Goal: Task Accomplishment & Management: Use online tool/utility

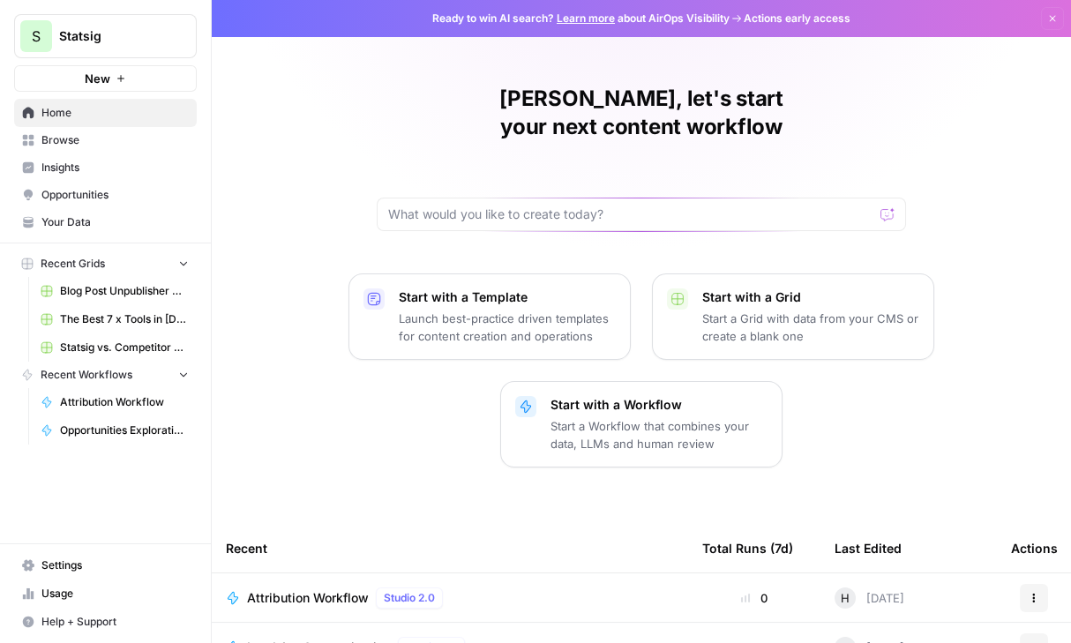
click at [92, 394] on span "Attribution Workflow" at bounding box center [124, 402] width 129 height 16
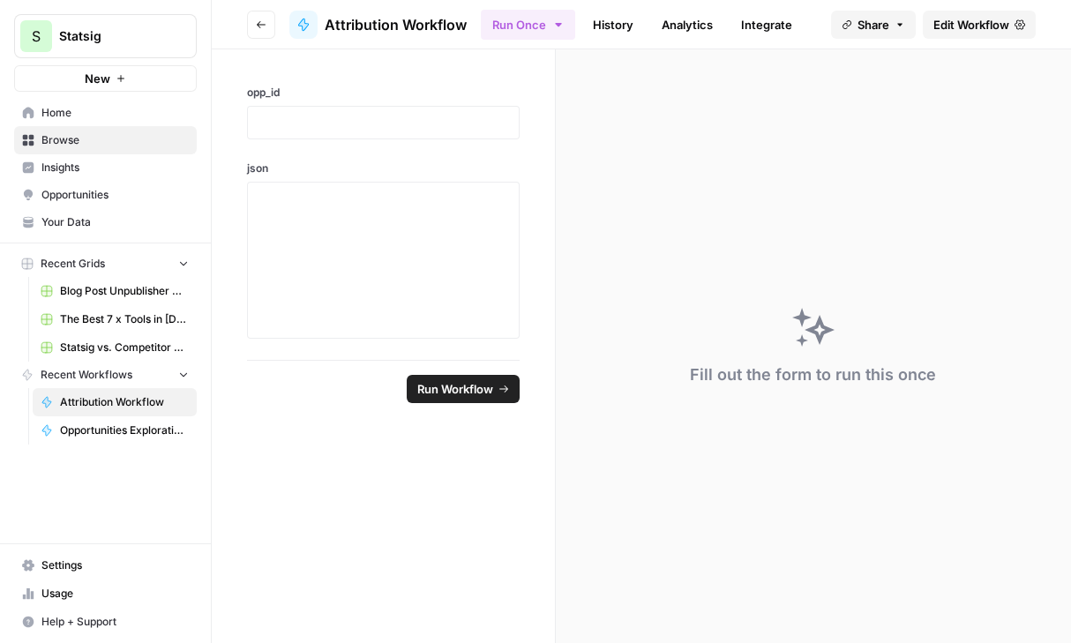
click at [613, 23] on link "History" at bounding box center [613, 25] width 62 height 28
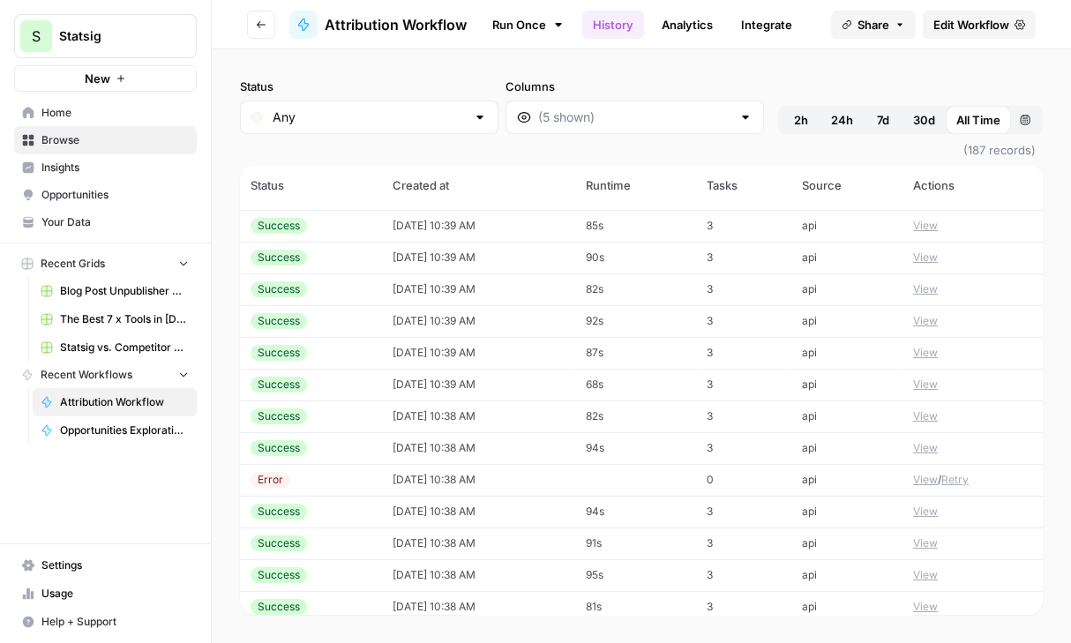
scroll to position [199, 0]
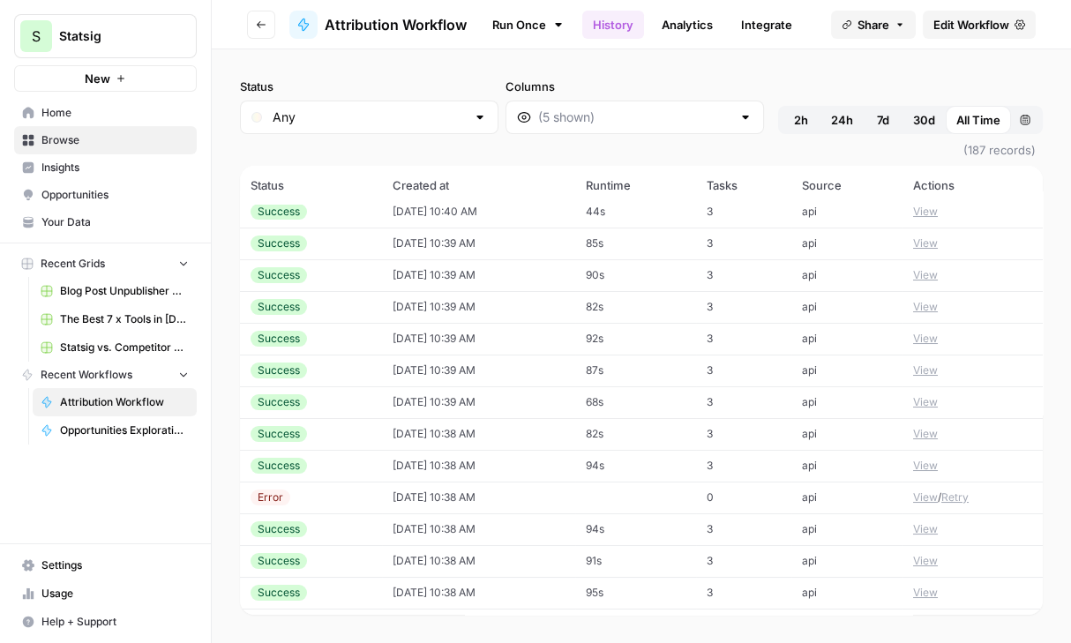
click at [795, 123] on span "2h" at bounding box center [801, 120] width 14 height 18
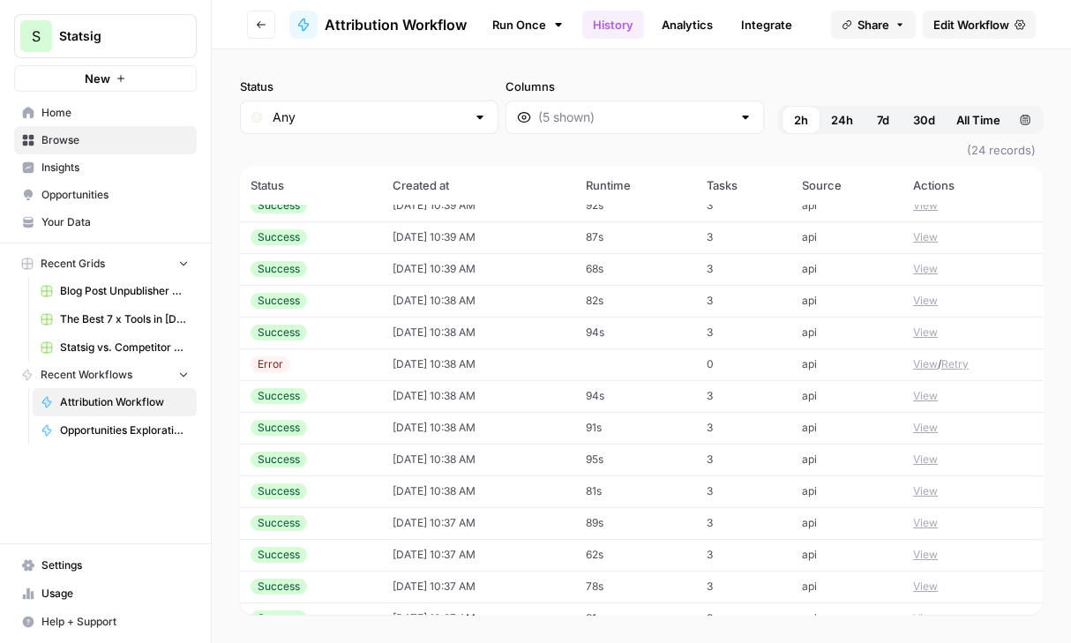
scroll to position [332, 0]
click at [958, 357] on button "Retry" at bounding box center [954, 365] width 27 height 16
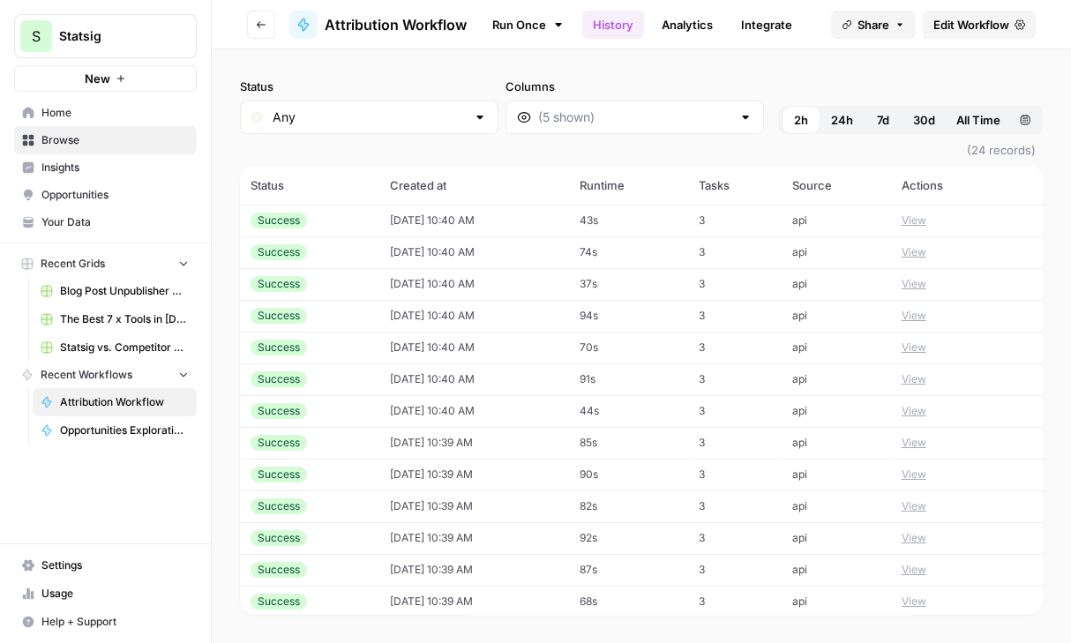
scroll to position [0, 0]
click at [790, 80] on div "Status Any Columns 2h 24h 7d 30d All Time Custom range" at bounding box center [641, 106] width 802 height 56
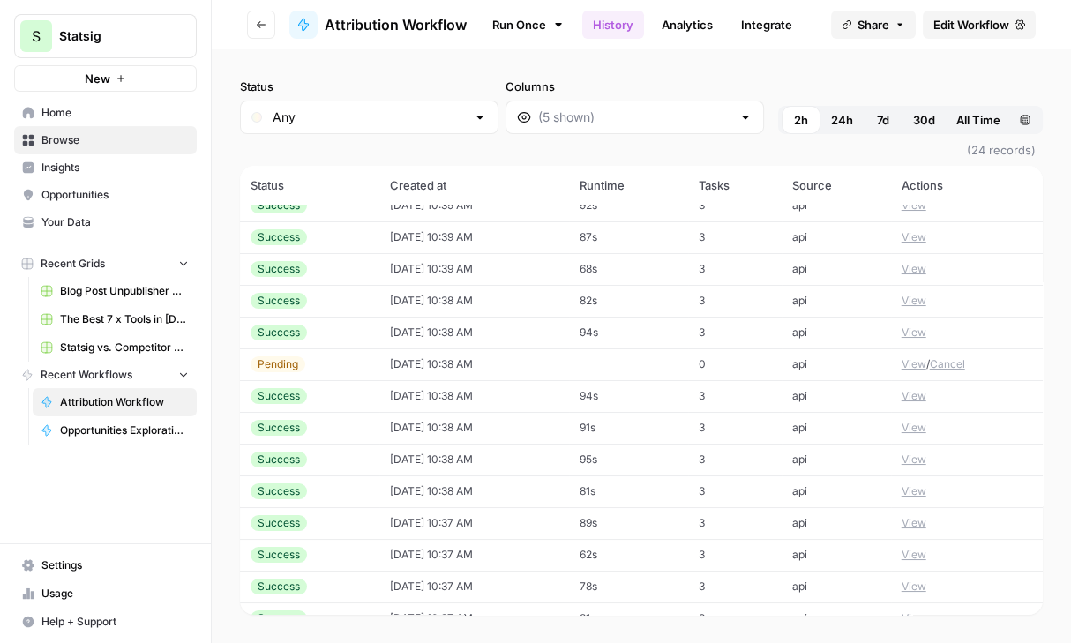
scroll to position [332, 0]
